Goal: Book appointment/travel/reservation

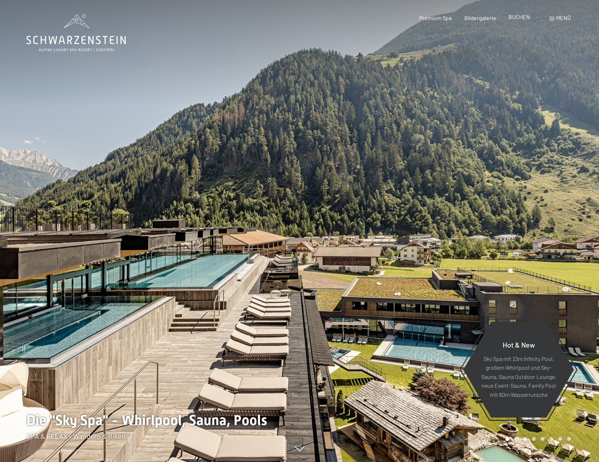
click at [527, 19] on span "BUCHEN" at bounding box center [519, 16] width 21 height 7
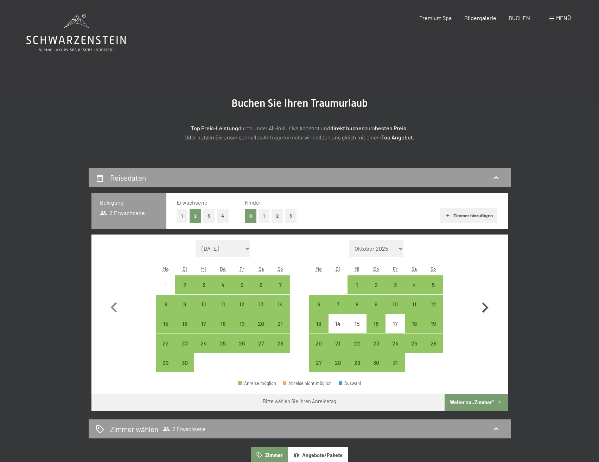
click at [486, 308] on icon "button" at bounding box center [486, 307] width 6 height 10
select select "[DATE]"
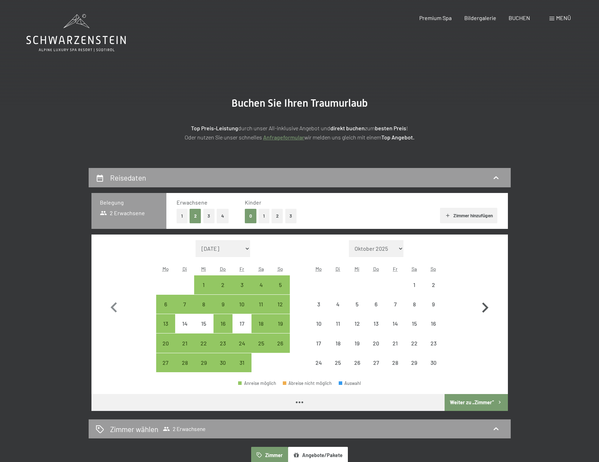
click at [486, 308] on icon "button" at bounding box center [486, 307] width 6 height 10
select select "[DATE]"
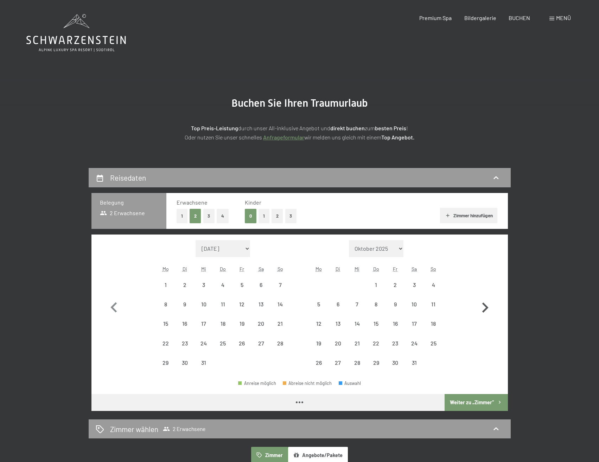
click at [486, 308] on icon "button" at bounding box center [486, 307] width 6 height 10
select select "[DATE]"
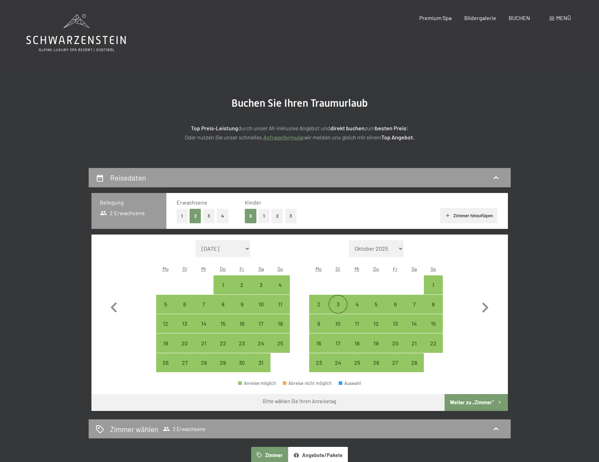
click at [334, 304] on div "3" at bounding box center [338, 310] width 18 height 18
select select "[DATE]"
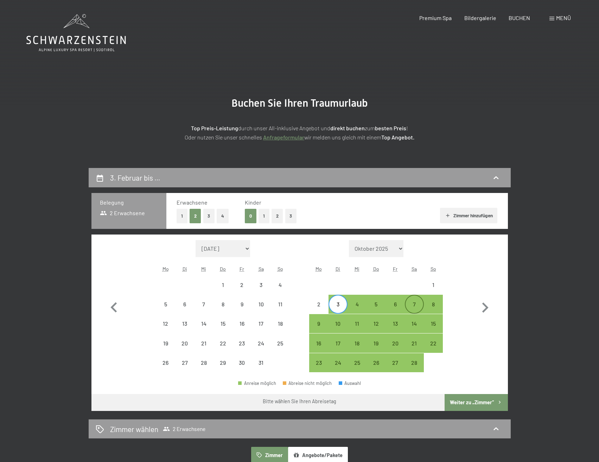
click at [420, 305] on div "7" at bounding box center [415, 310] width 18 height 18
select select "[DATE]"
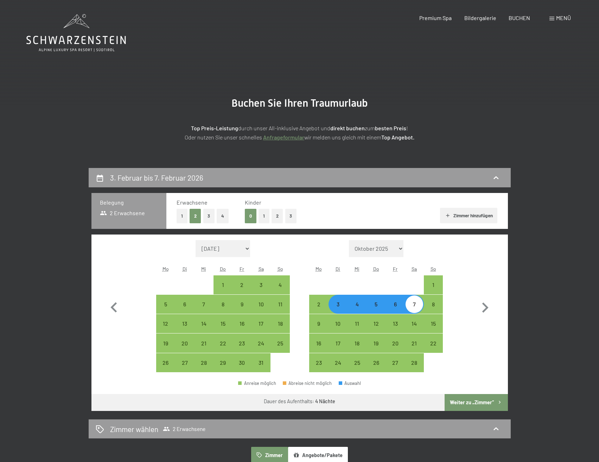
click at [463, 399] on button "Weiter zu „Zimmer“" at bounding box center [476, 402] width 63 height 17
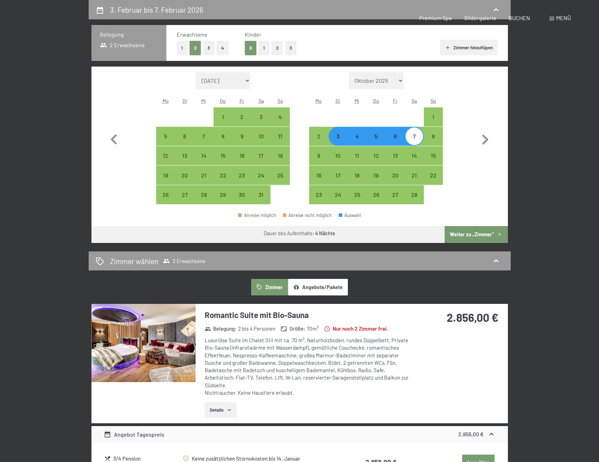
select select "[DATE]"
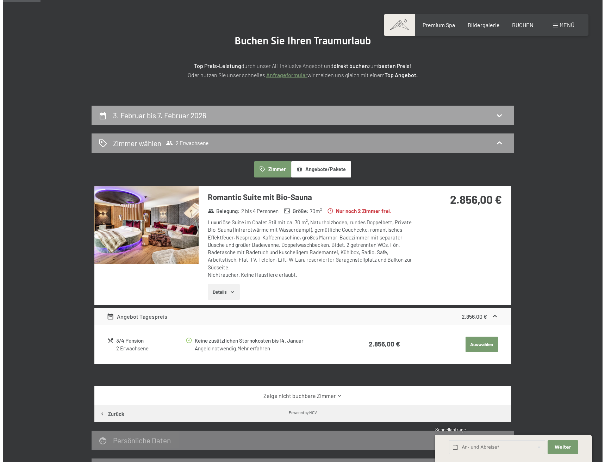
scroll to position [0, 0]
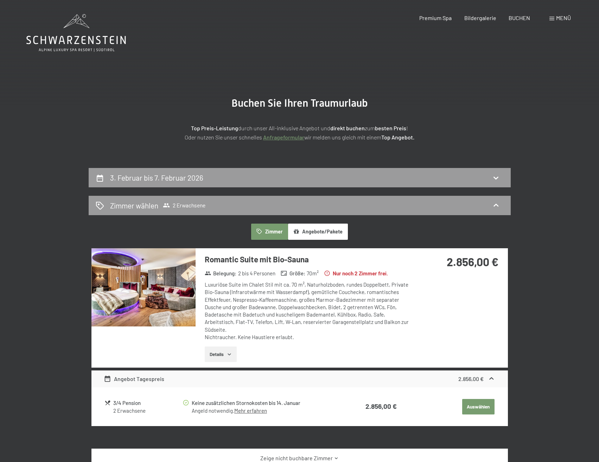
click at [555, 20] on div "Menü" at bounding box center [560, 18] width 21 height 8
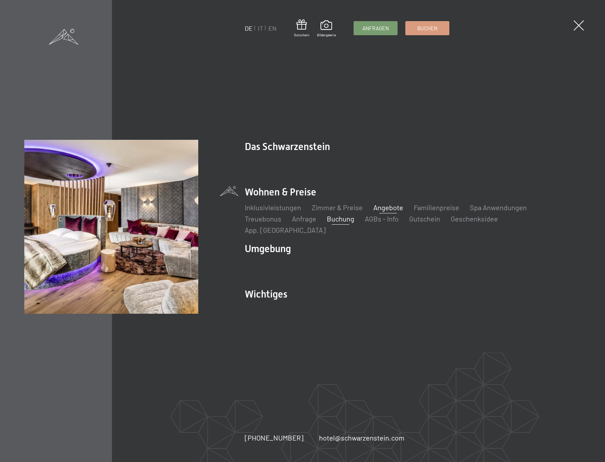
click at [390, 211] on link "Angebote" at bounding box center [388, 207] width 30 height 8
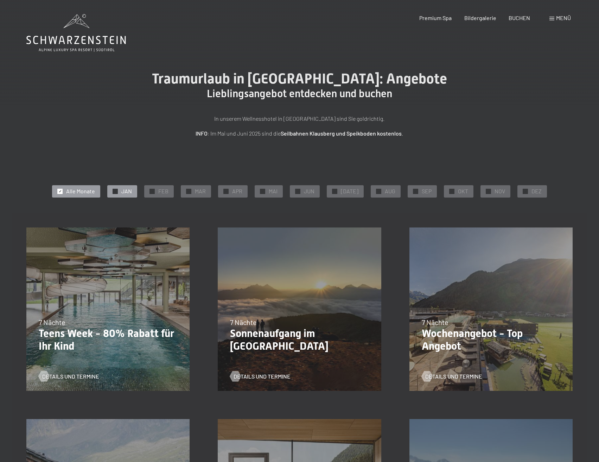
click at [121, 194] on div "✓ JAN" at bounding box center [122, 191] width 30 height 12
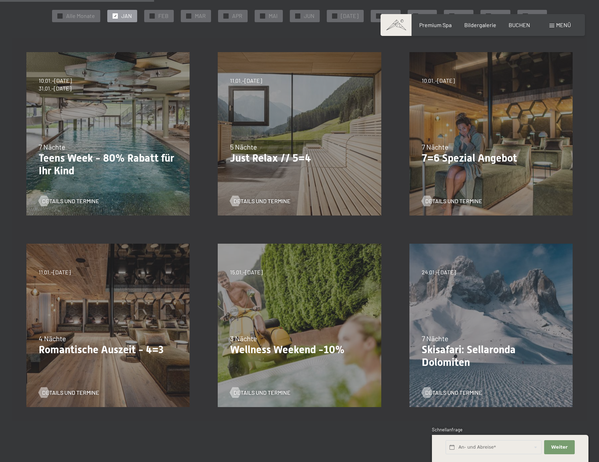
scroll to position [141, 0]
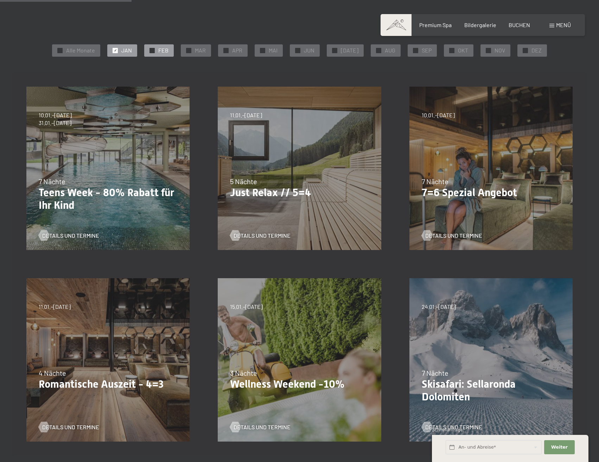
click at [157, 54] on div "✓ FEB" at bounding box center [159, 50] width 30 height 12
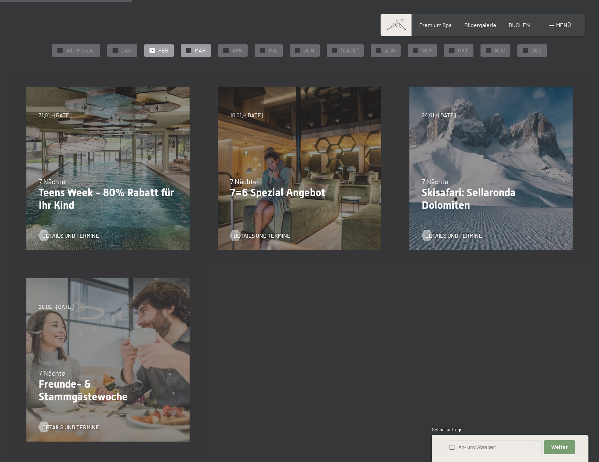
click at [191, 50] on div at bounding box center [188, 50] width 5 height 5
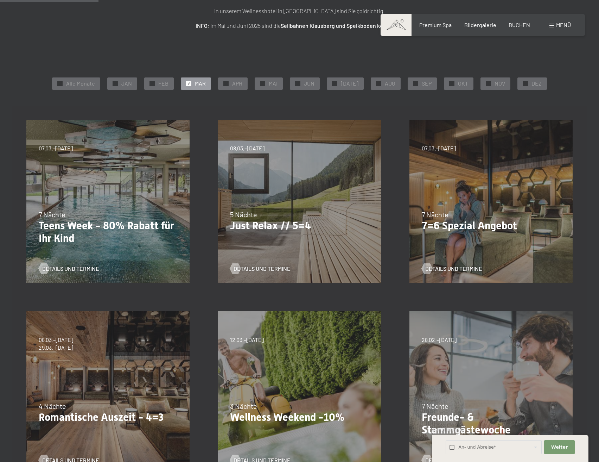
scroll to position [106, 0]
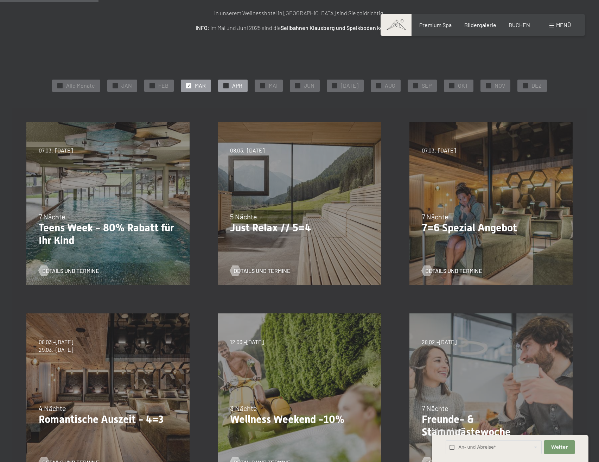
click at [241, 86] on span "APR" at bounding box center [237, 86] width 10 height 8
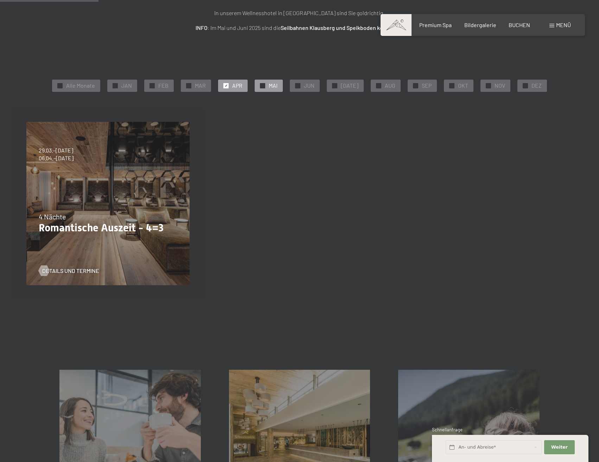
click at [276, 86] on span "MAI" at bounding box center [273, 86] width 9 height 8
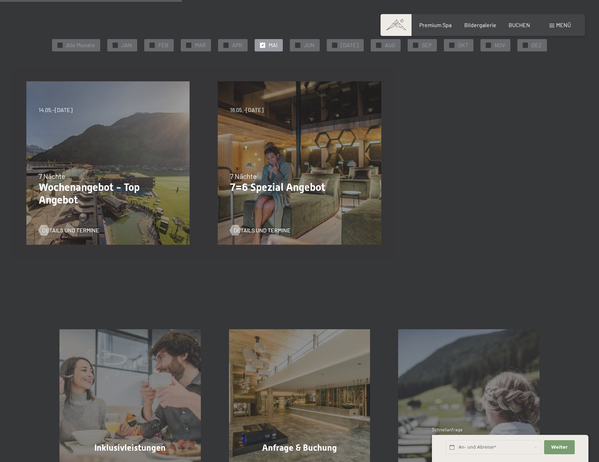
scroll to position [141, 0]
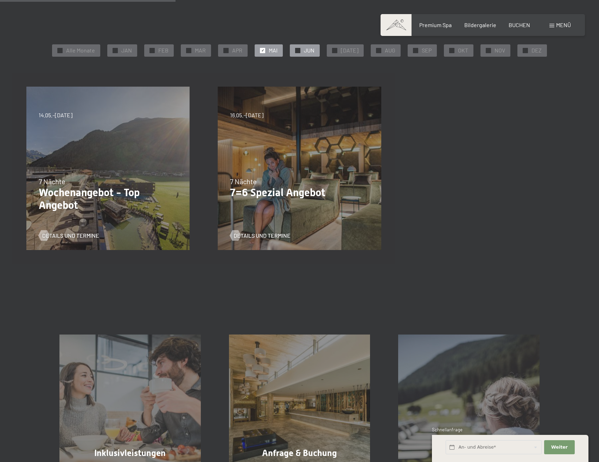
click at [313, 53] on span "JUN" at bounding box center [309, 50] width 11 height 8
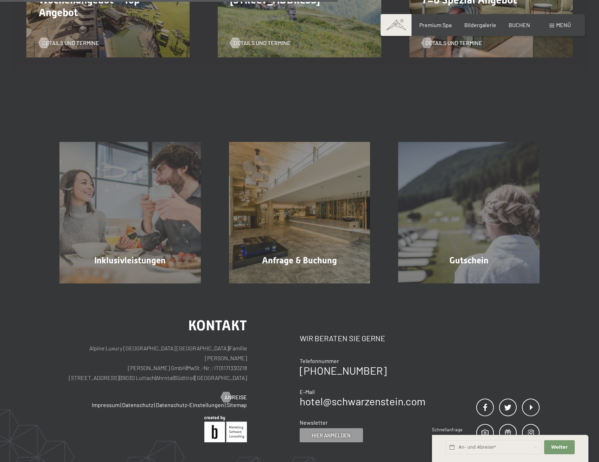
scroll to position [387, 0]
